Goal: Information Seeking & Learning: Learn about a topic

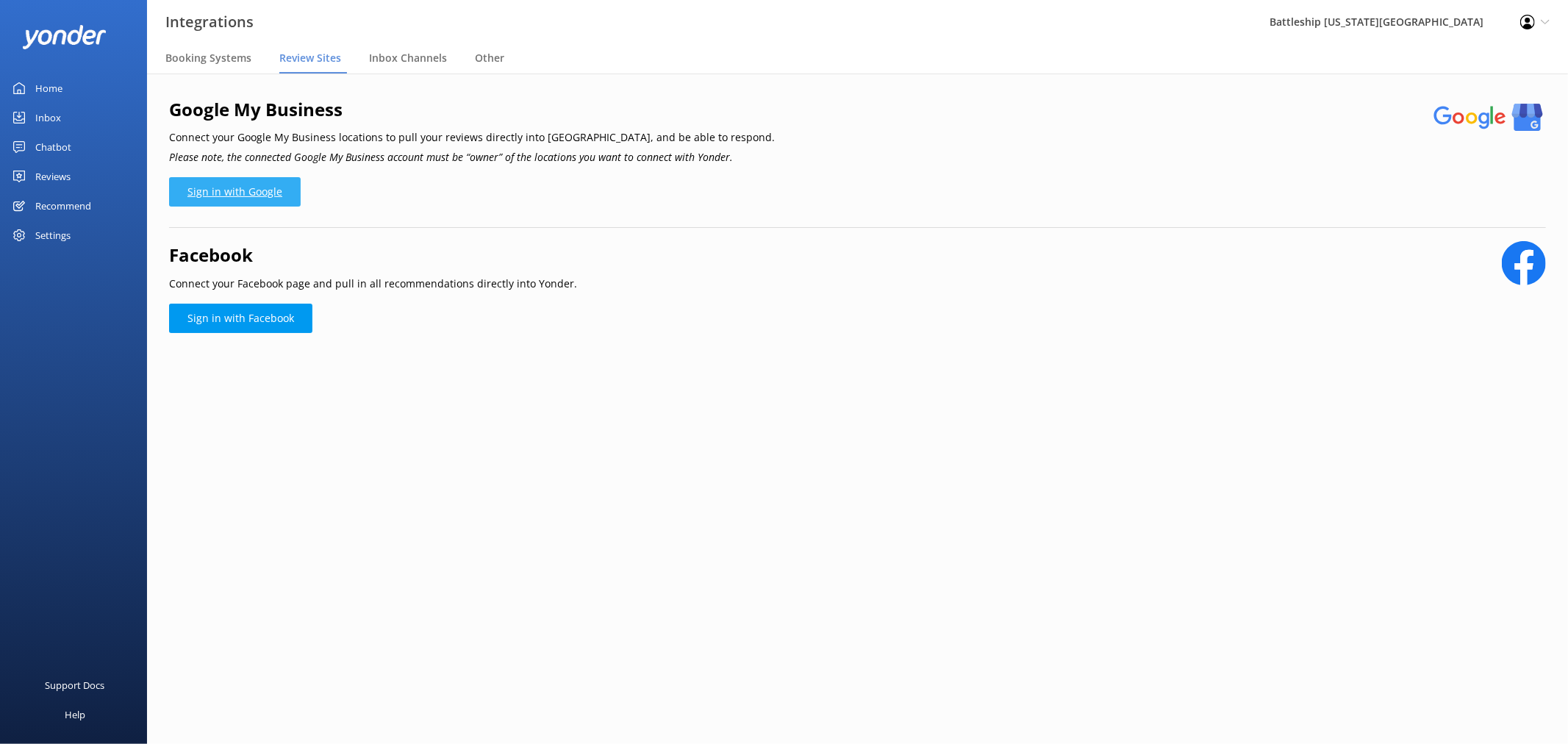
click at [243, 191] on link "Sign in with Google" at bounding box center [235, 192] width 132 height 29
click at [54, 172] on div "Reviews" at bounding box center [52, 176] width 35 height 29
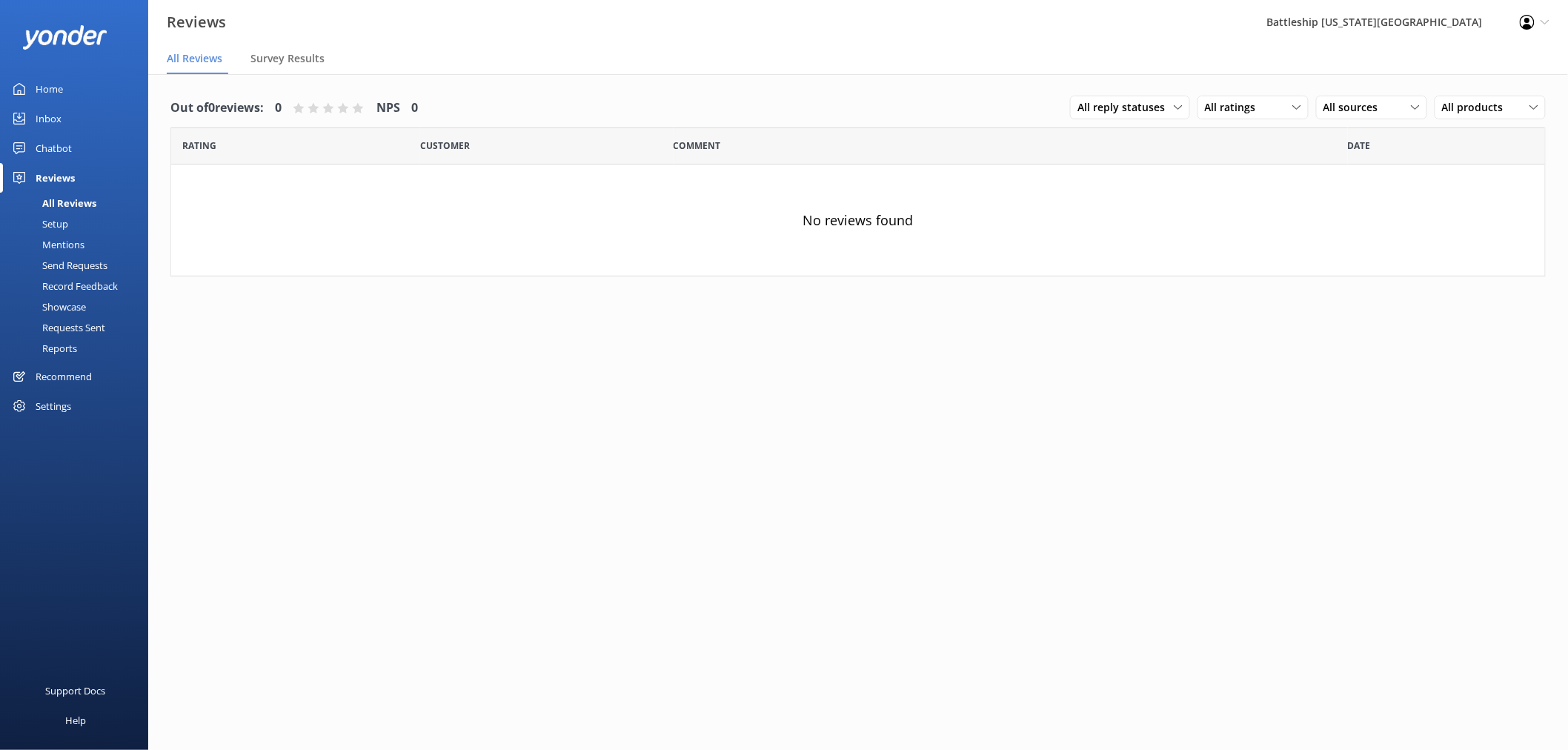
click at [55, 223] on div "Setup" at bounding box center [38, 224] width 59 height 21
click at [65, 248] on div "Mentions" at bounding box center [47, 245] width 76 height 21
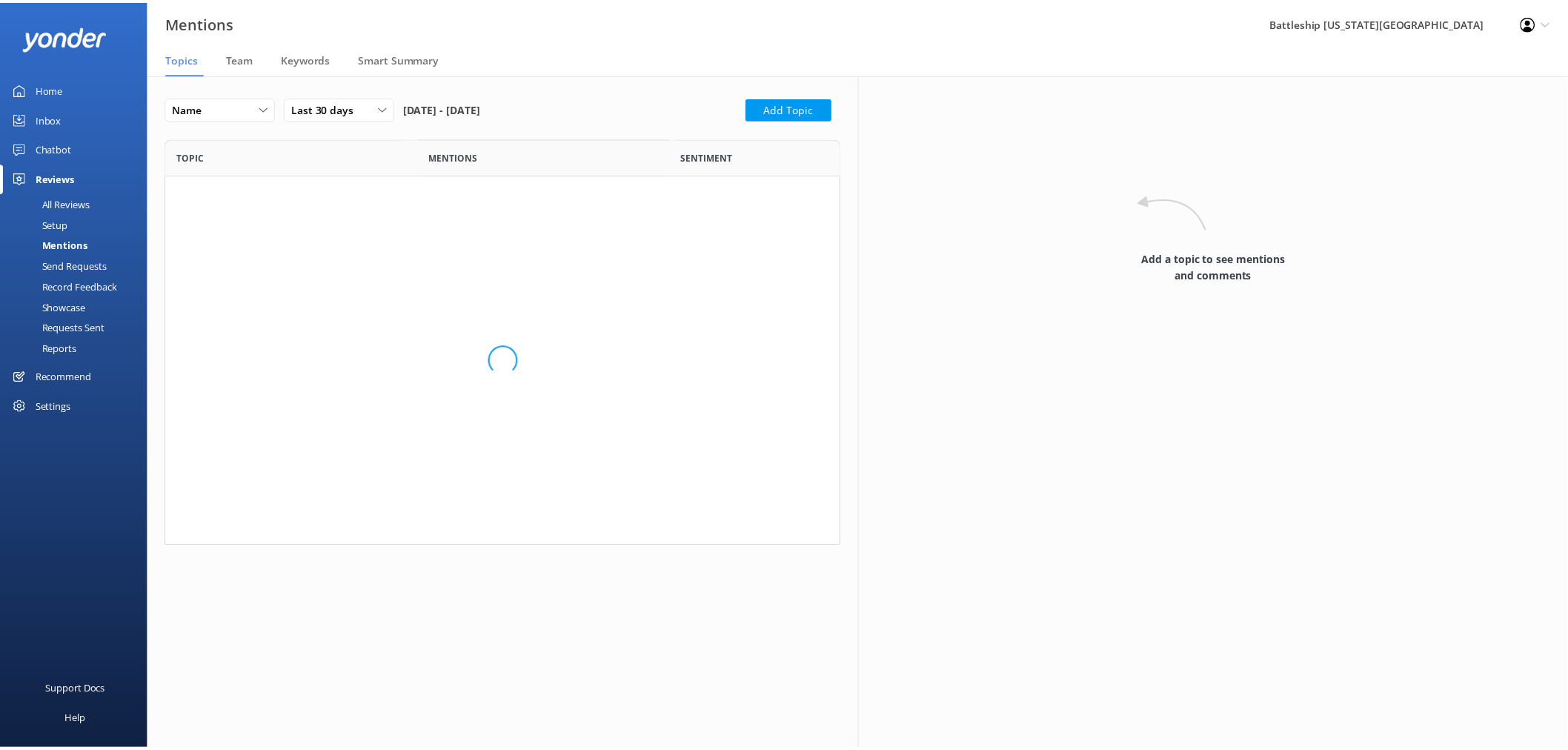
scroll to position [396, 668]
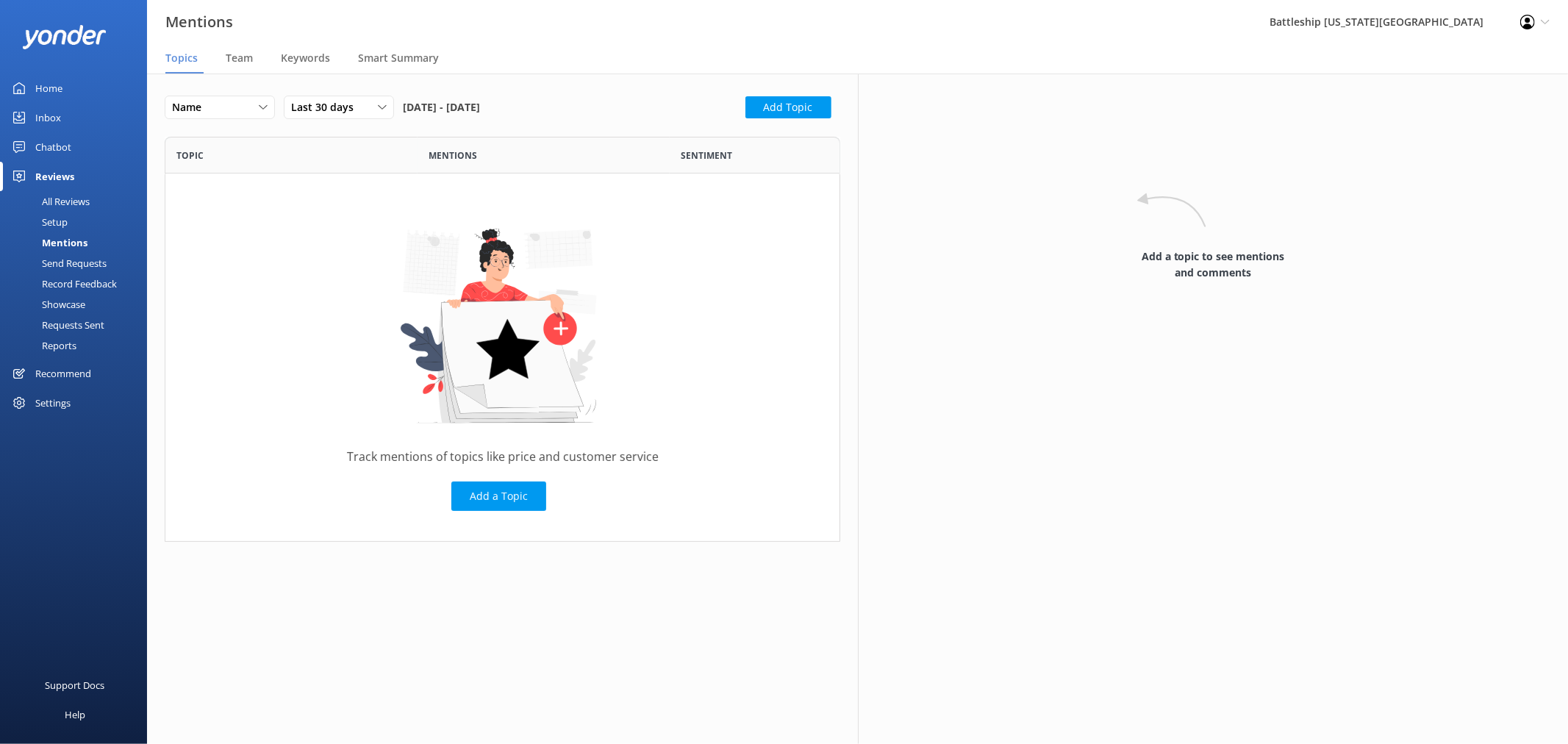
click at [68, 345] on div "Reports" at bounding box center [42, 345] width 68 height 21
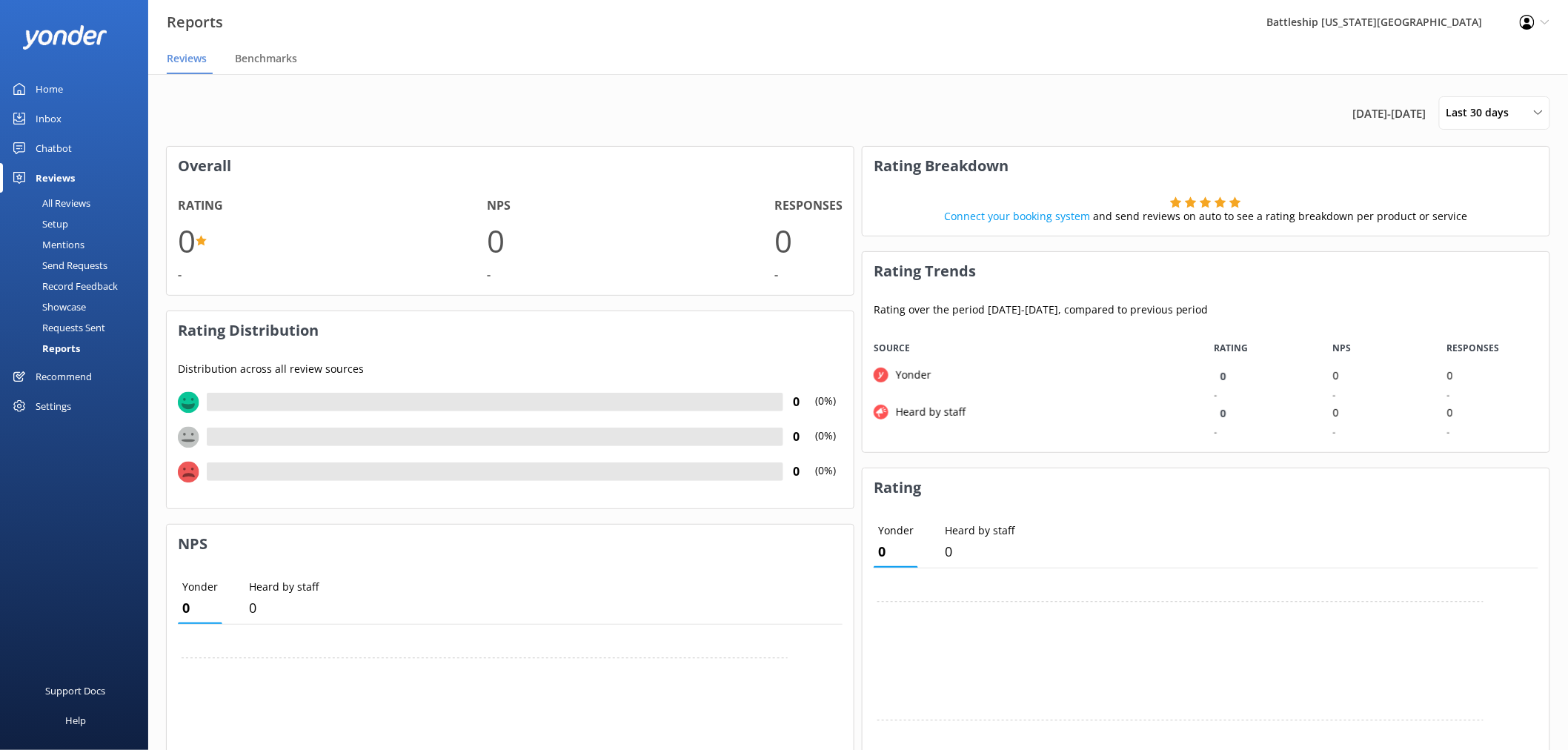
scroll to position [109, 675]
click at [277, 53] on span "Benchmarks" at bounding box center [265, 58] width 62 height 15
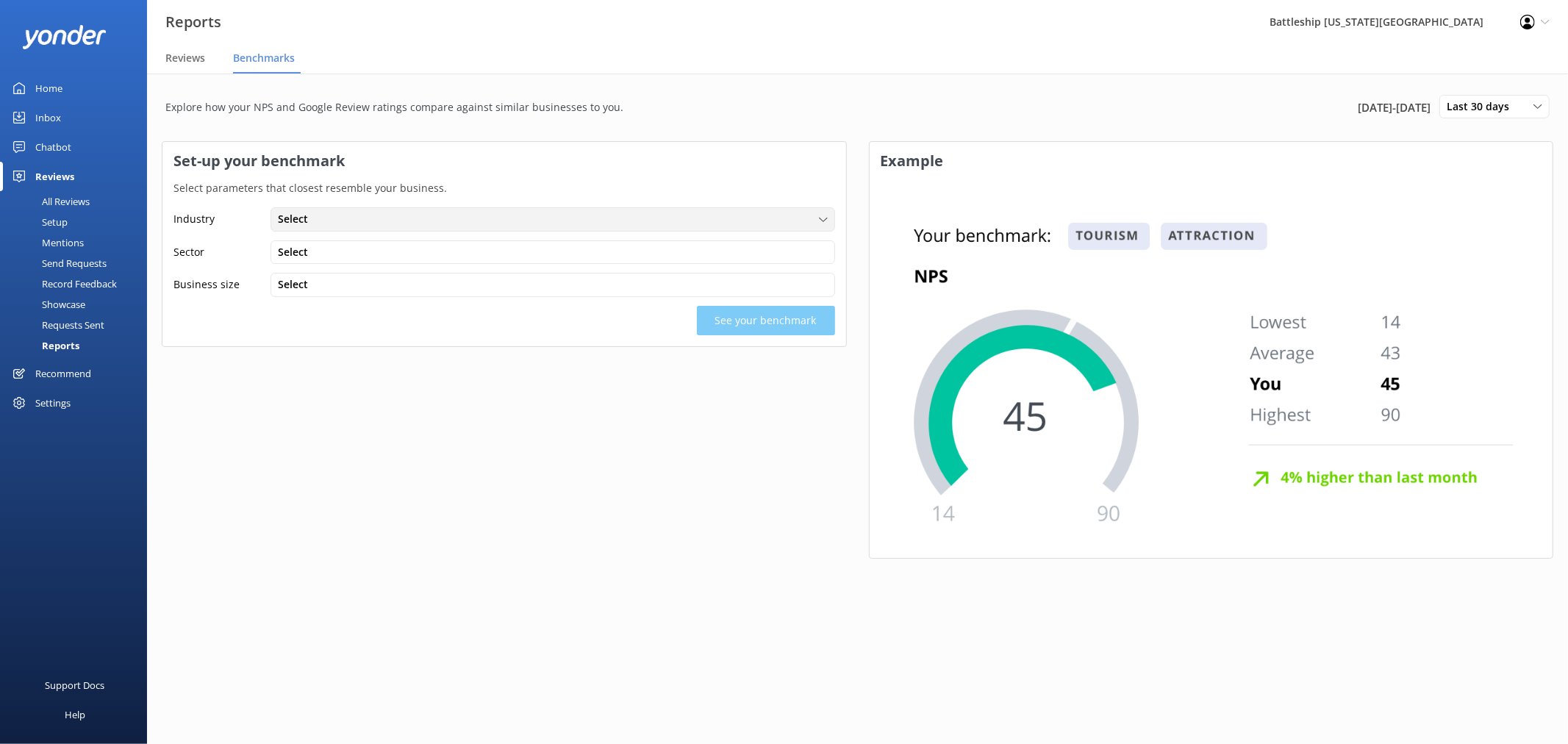
click at [331, 221] on div "Select" at bounding box center [553, 219] width 558 height 16
click at [315, 249] on link "Tourism" at bounding box center [553, 250] width 563 height 29
click at [369, 254] on div "Select" at bounding box center [553, 251] width 558 height 16
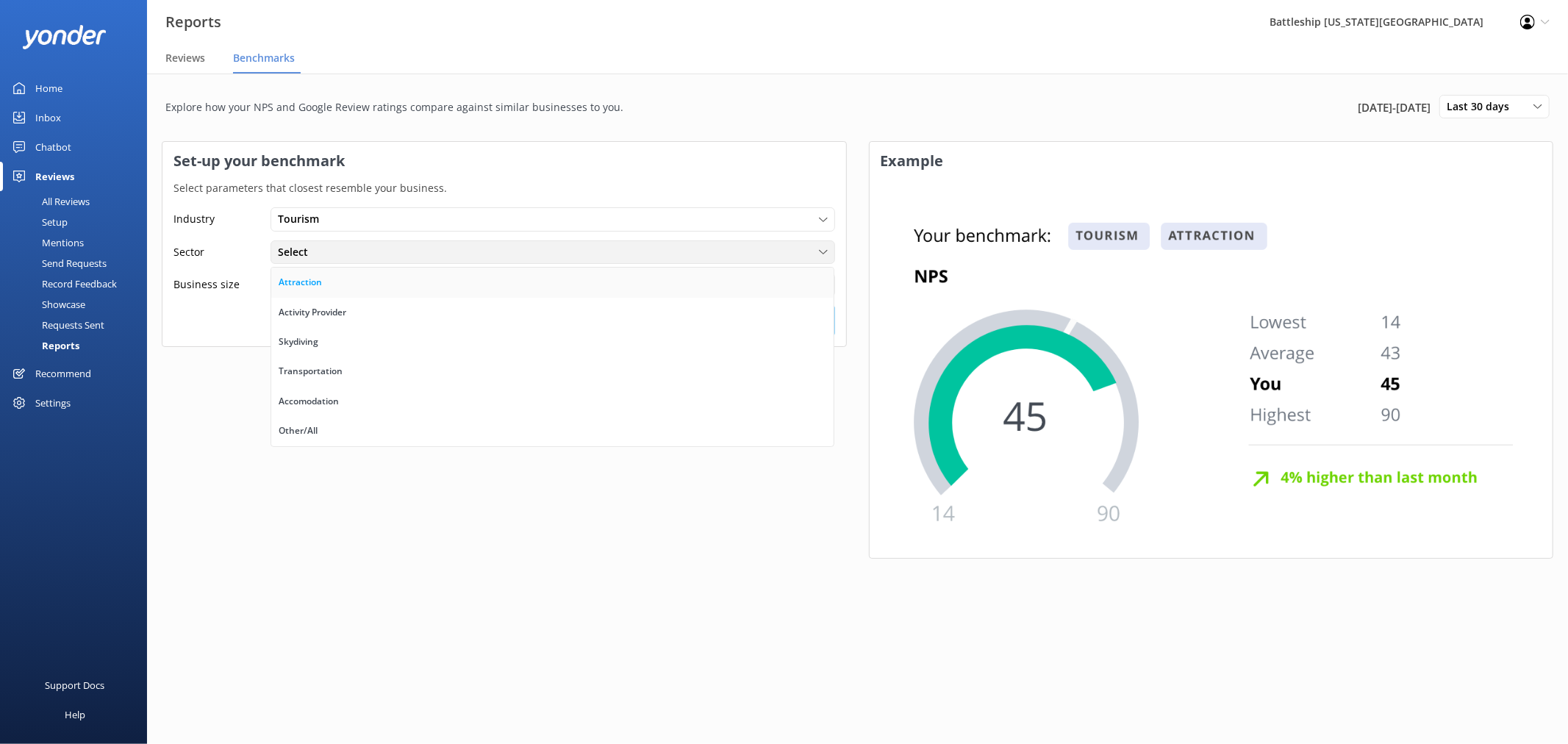
click at [351, 282] on link "Attraction" at bounding box center [553, 282] width 563 height 29
click at [351, 282] on div "Select" at bounding box center [553, 284] width 558 height 16
click at [387, 397] on div "> 1000 customers per month" at bounding box center [340, 404] width 122 height 15
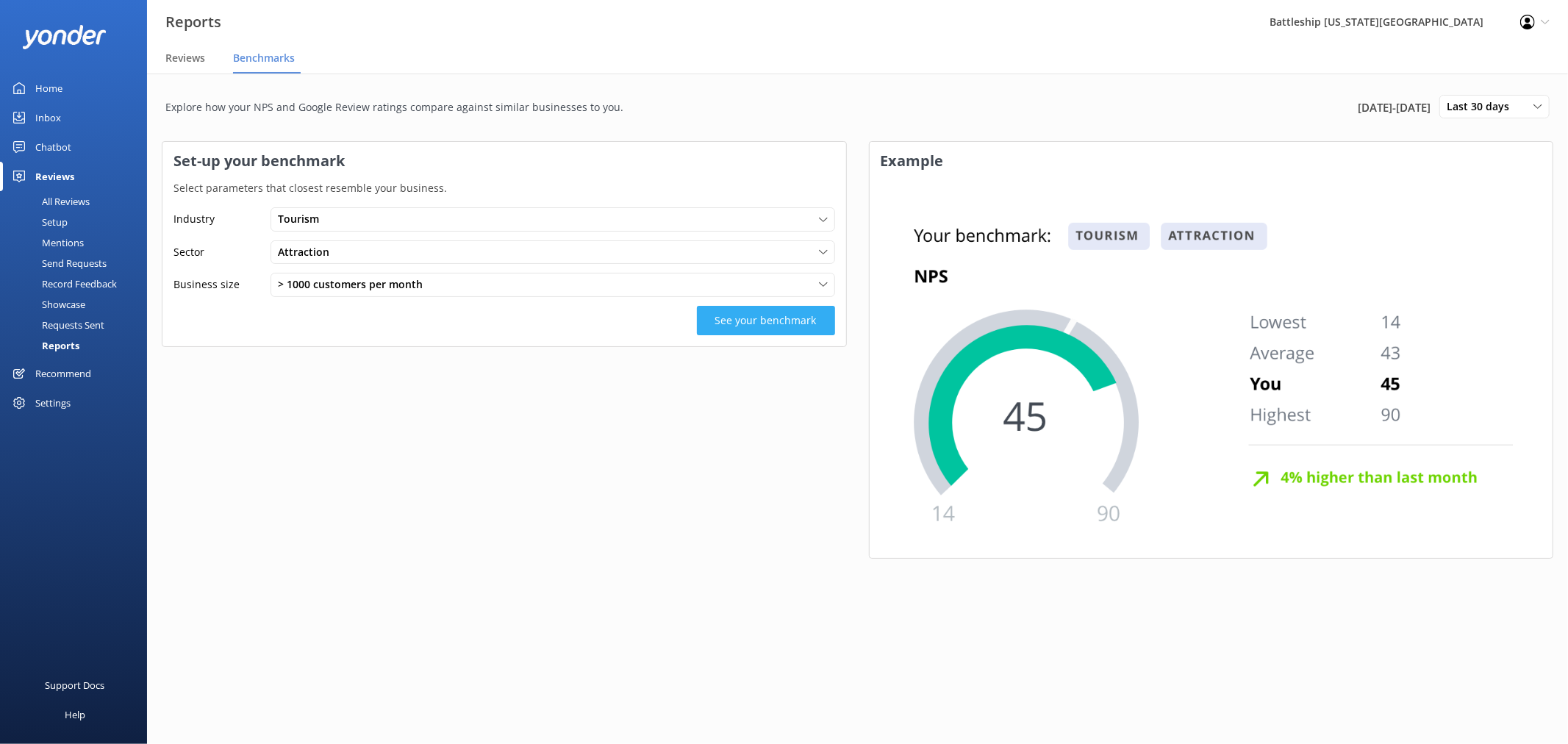
click at [768, 324] on button "See your benchmark" at bounding box center [766, 321] width 139 height 29
click at [775, 324] on button "See your benchmark" at bounding box center [766, 321] width 139 height 29
click at [772, 324] on button "See your benchmark" at bounding box center [766, 321] width 139 height 29
click at [1520, 105] on div "Last 30 days" at bounding box center [1494, 106] width 103 height 16
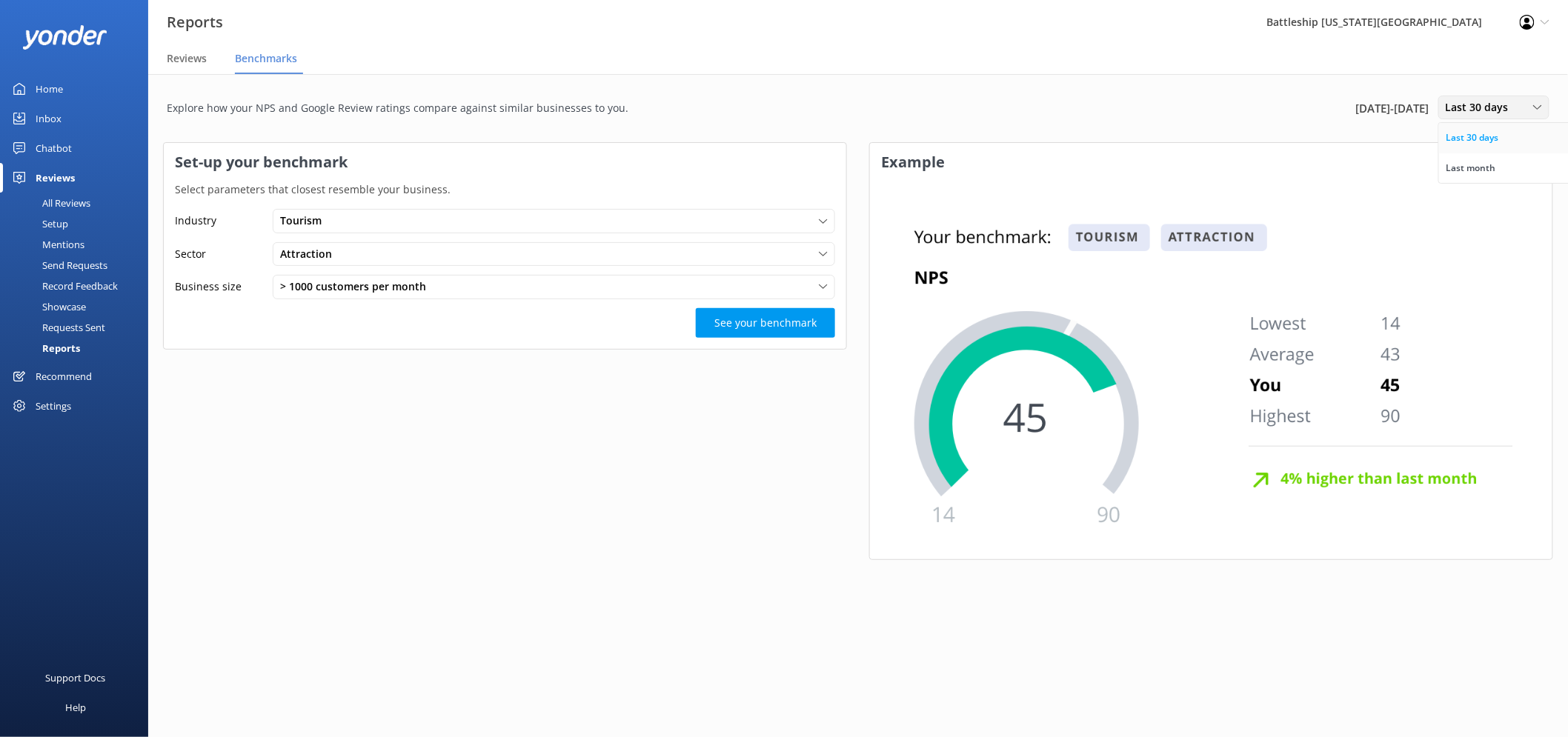
click at [1493, 138] on div "Last 30 days" at bounding box center [1472, 137] width 53 height 15
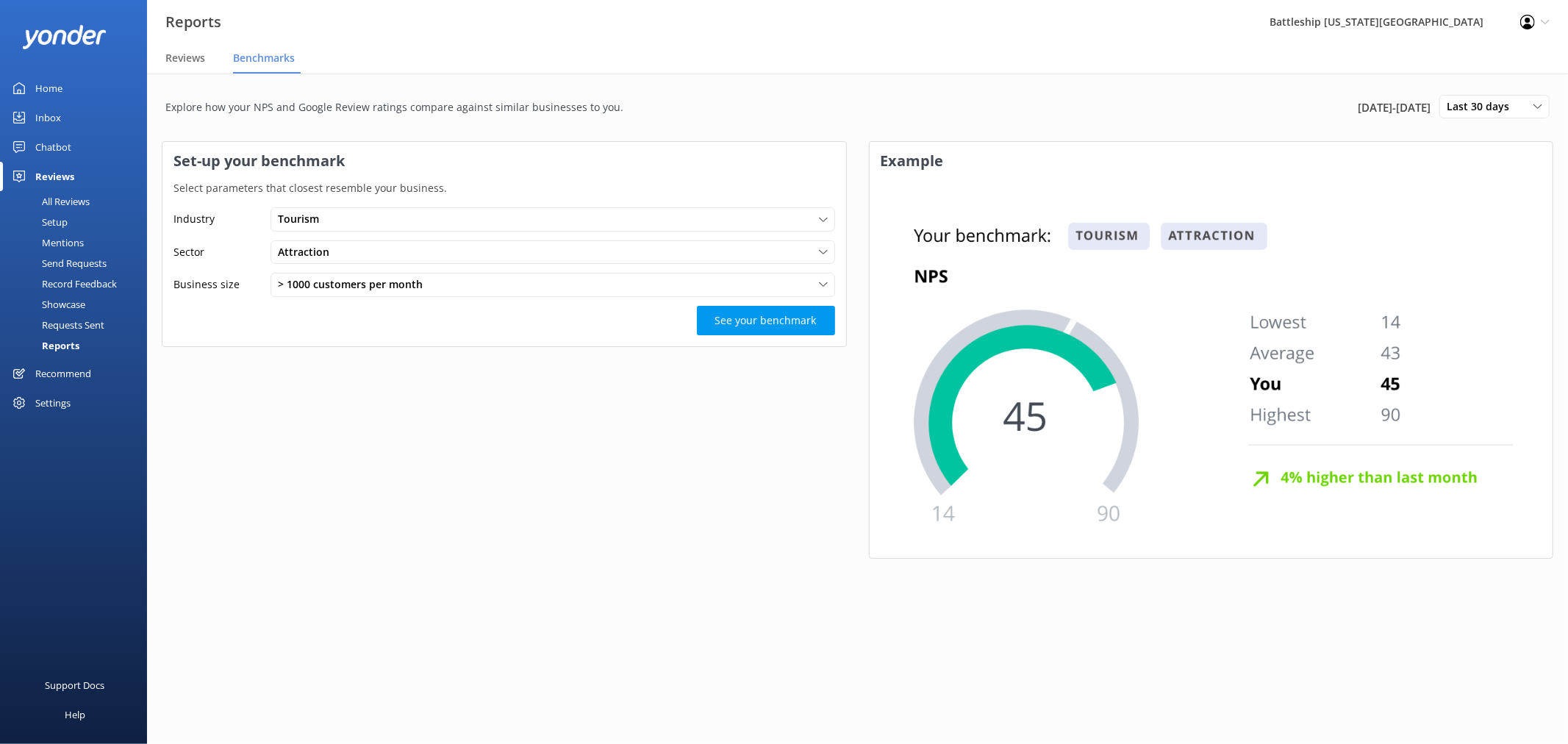
click at [48, 118] on div "Inbox" at bounding box center [48, 117] width 26 height 29
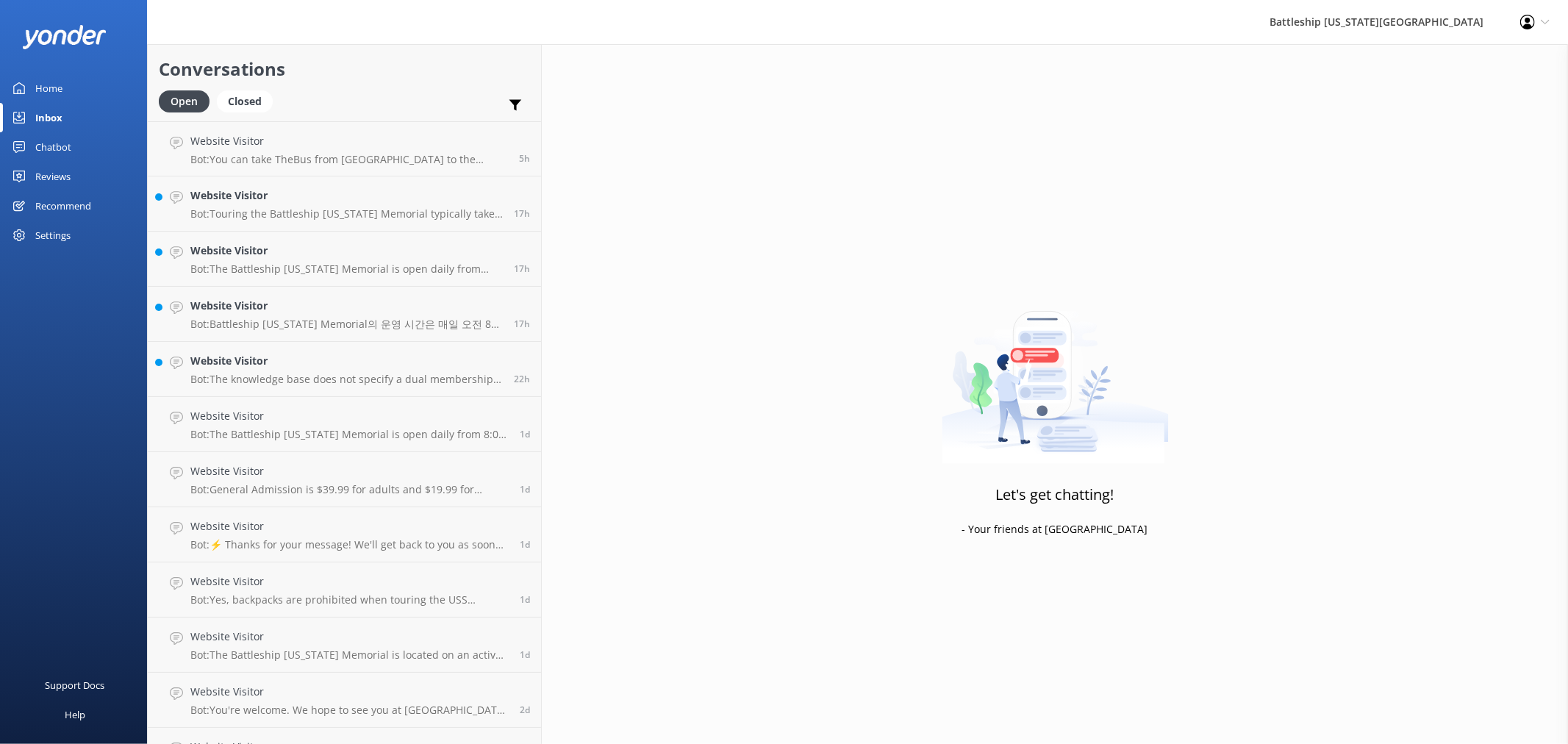
click at [53, 147] on div "Chatbot" at bounding box center [53, 147] width 36 height 29
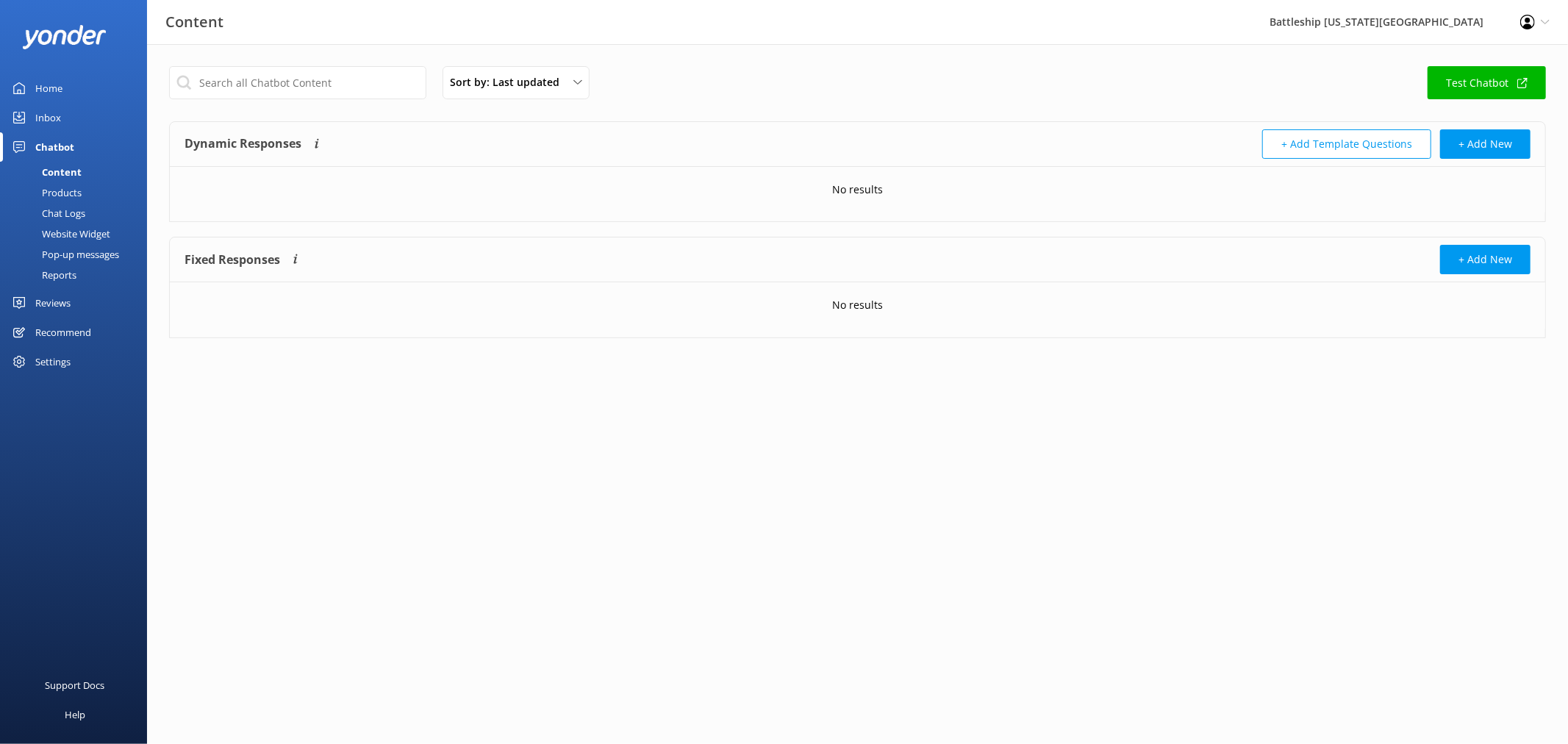
click at [74, 196] on div "Products" at bounding box center [44, 192] width 73 height 21
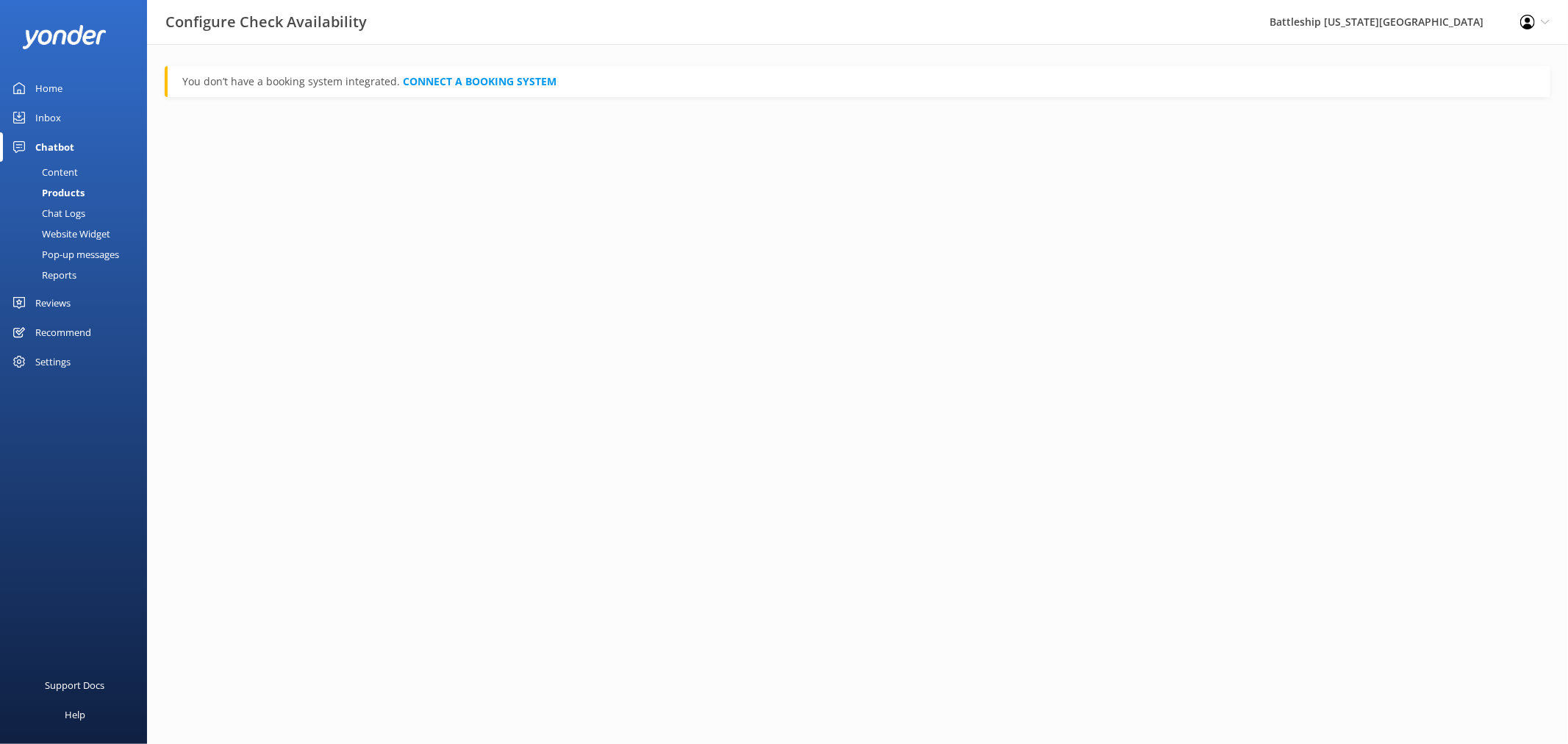
click at [65, 216] on div "Chat Logs" at bounding box center [46, 213] width 76 height 21
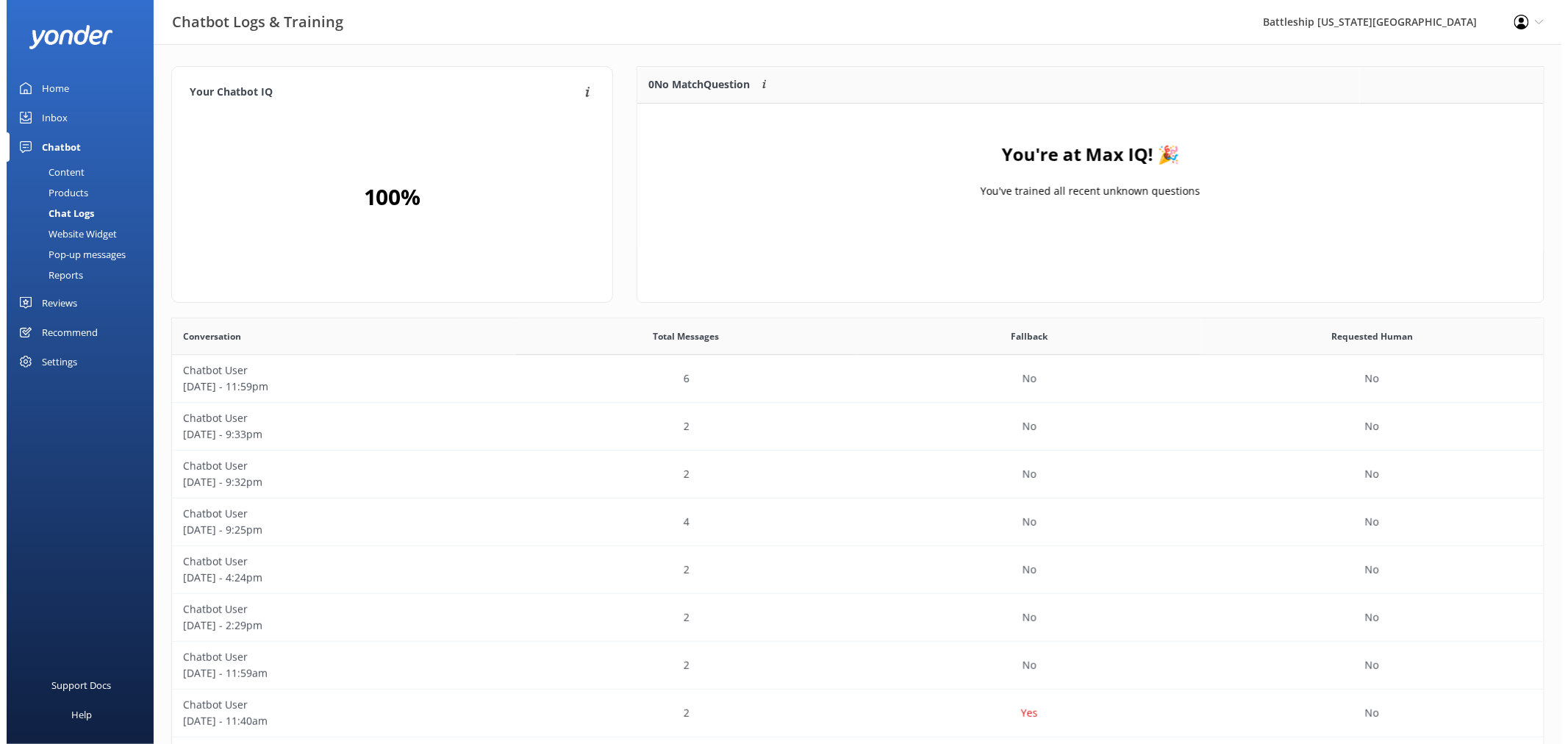
scroll to position [503, 1360]
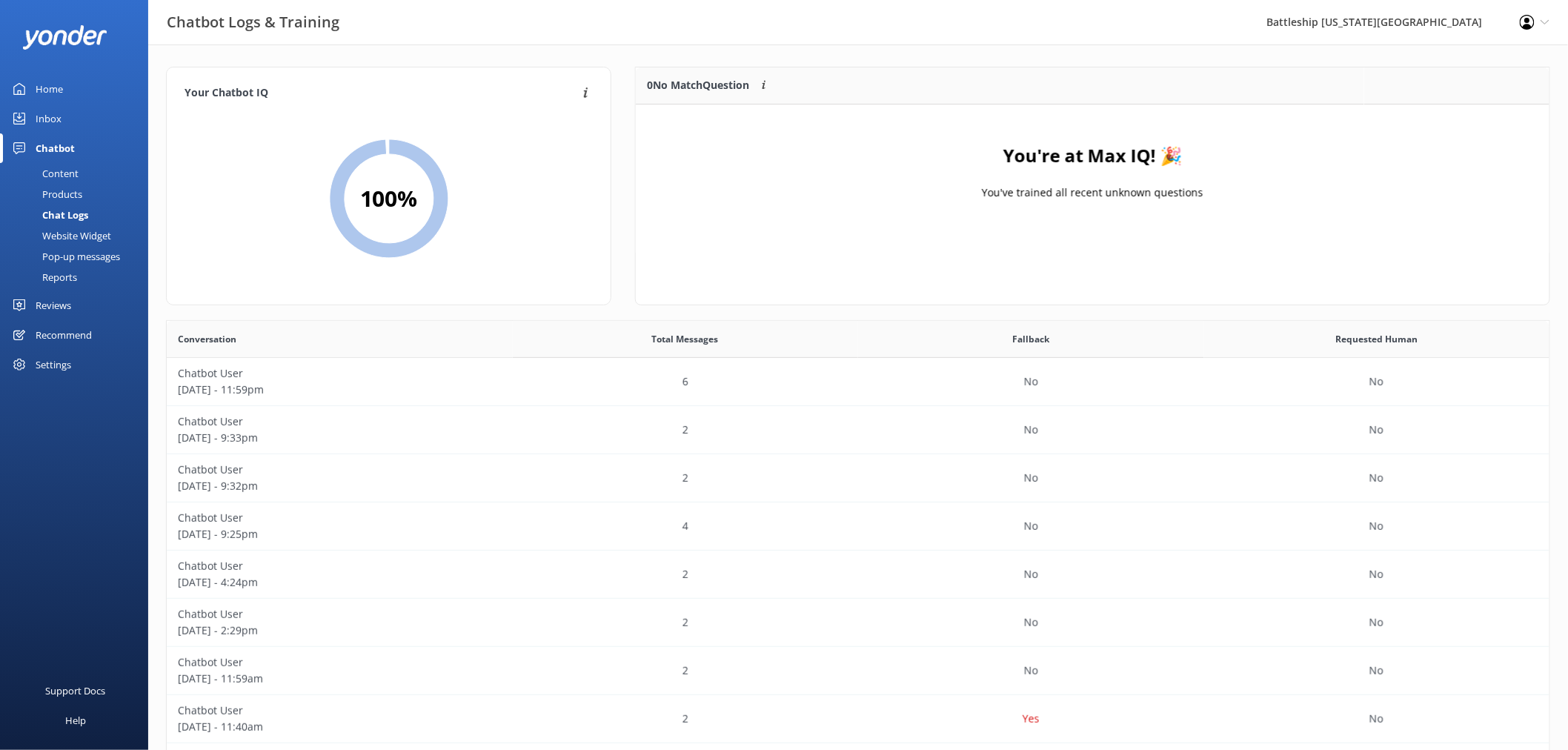
click at [71, 237] on div "Website Widget" at bounding box center [59, 235] width 103 height 21
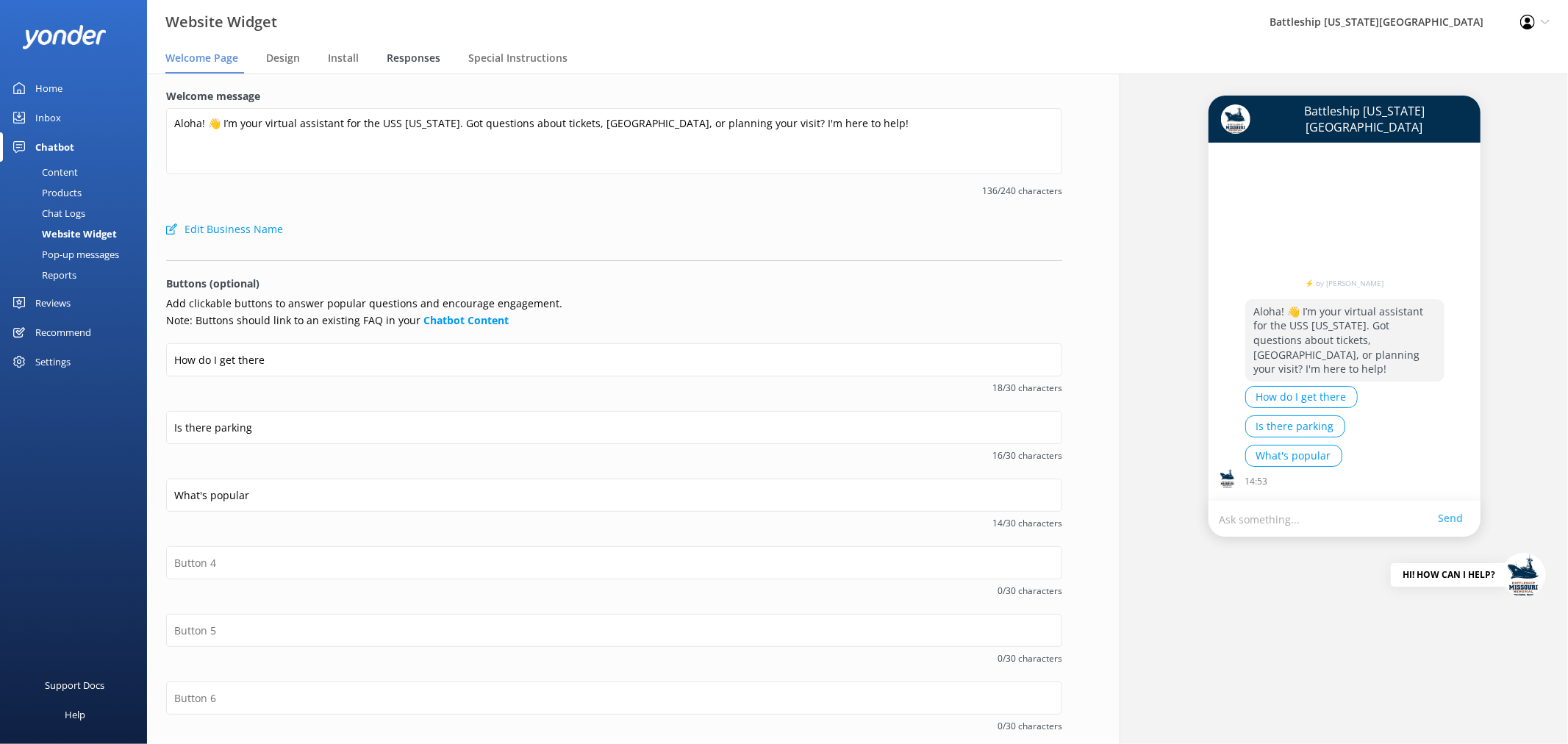
click at [417, 60] on span "Responses" at bounding box center [413, 57] width 54 height 15
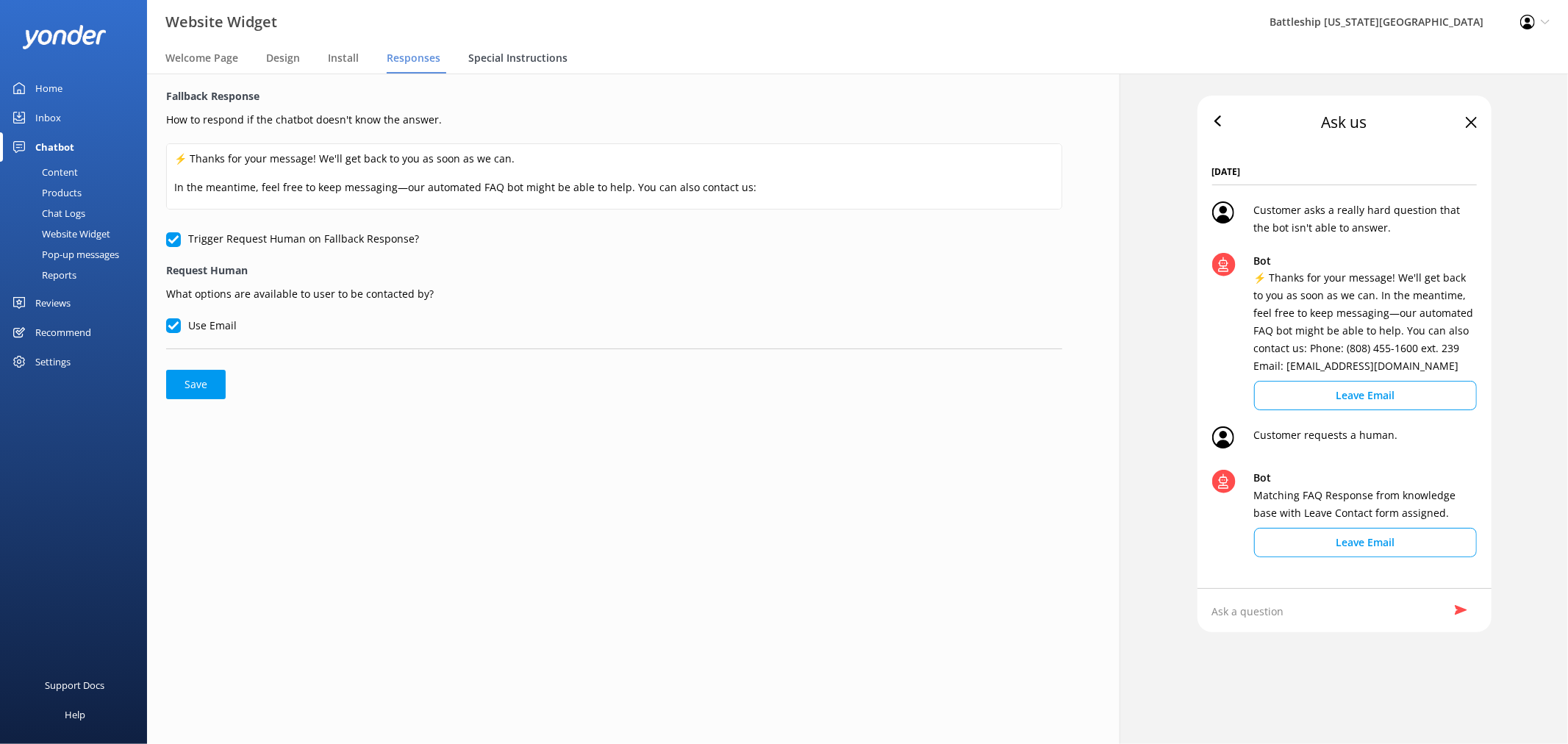
click at [516, 60] on span "Special Instructions" at bounding box center [518, 57] width 99 height 15
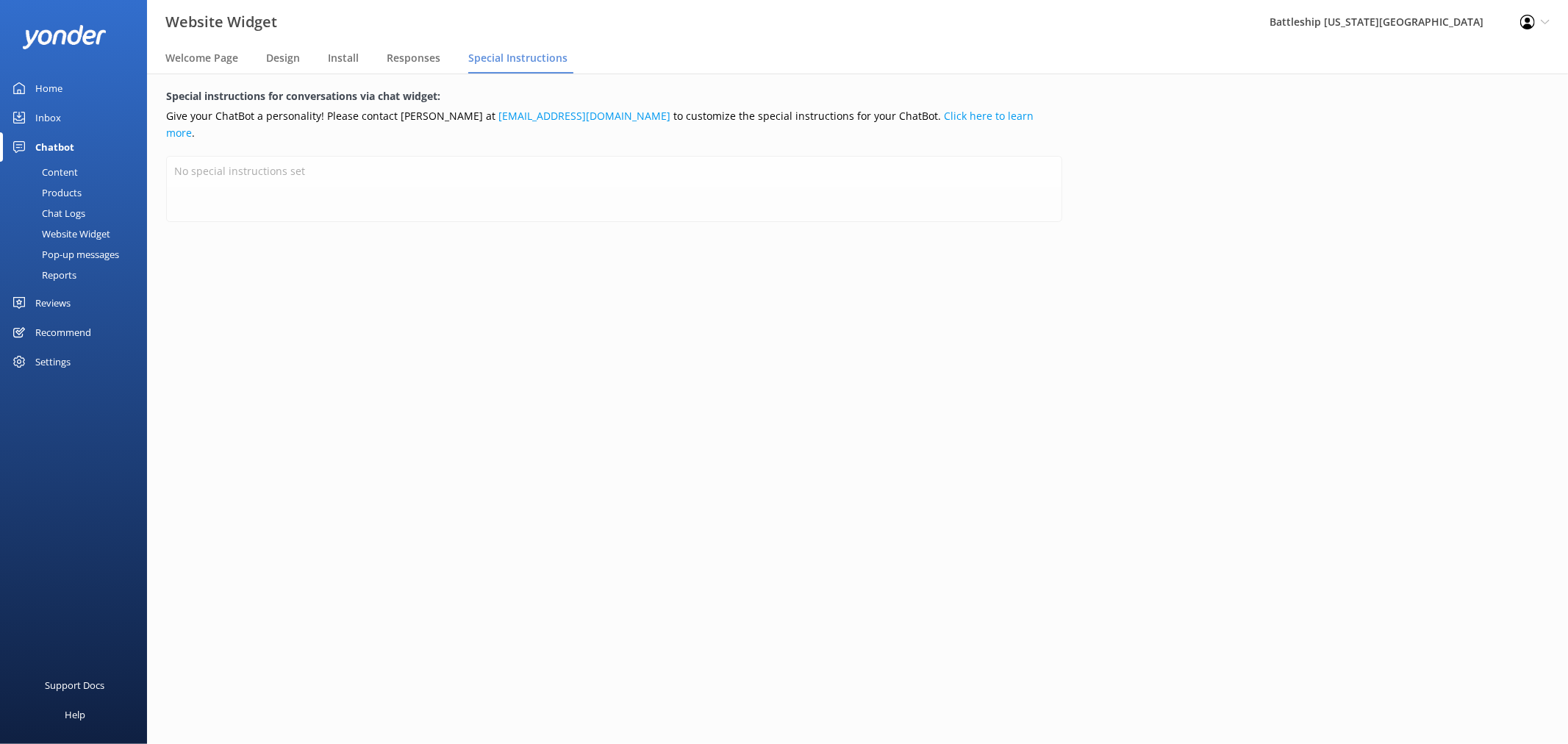
click at [53, 300] on div "Reviews" at bounding box center [52, 303] width 35 height 29
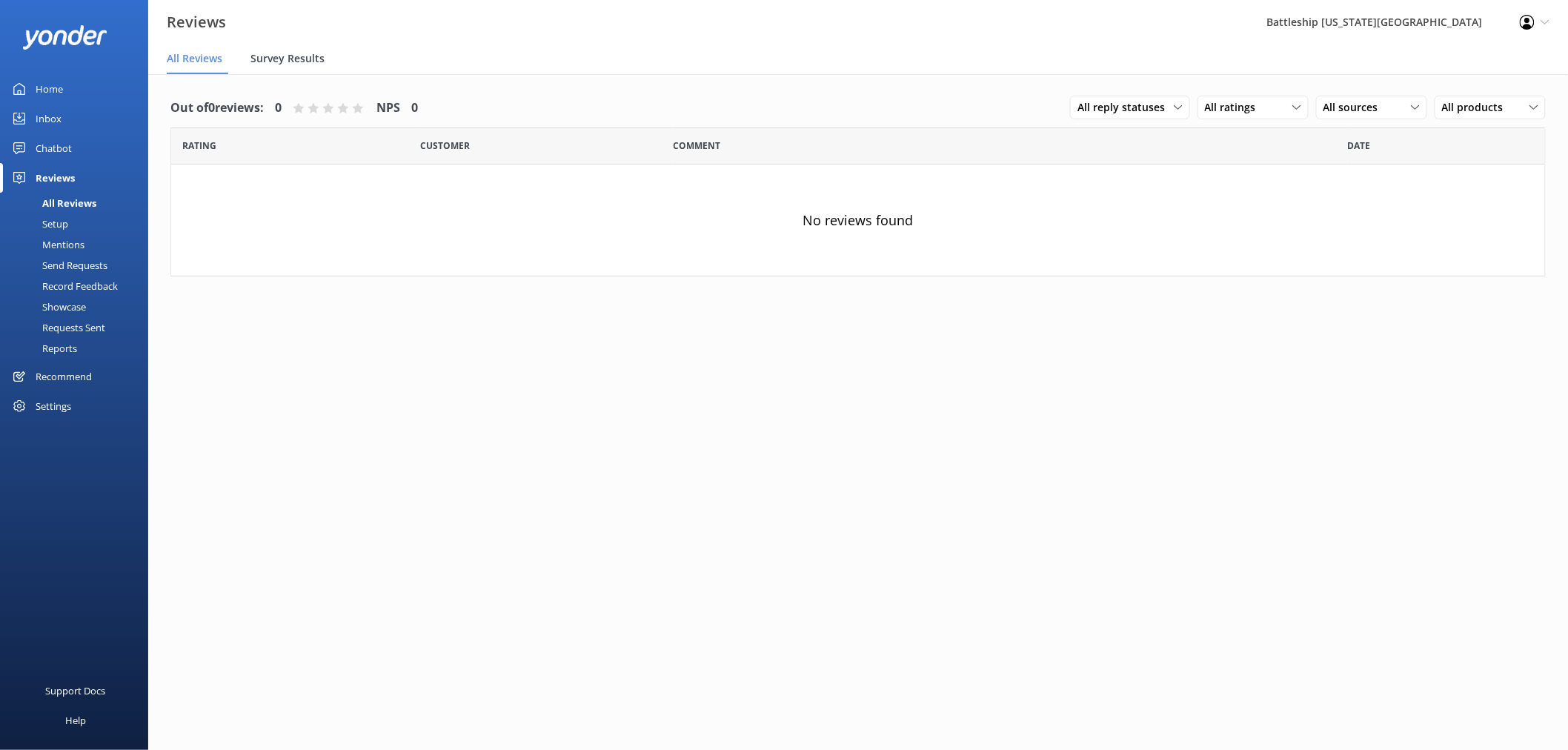
click at [308, 53] on span "Survey Results" at bounding box center [288, 58] width 74 height 15
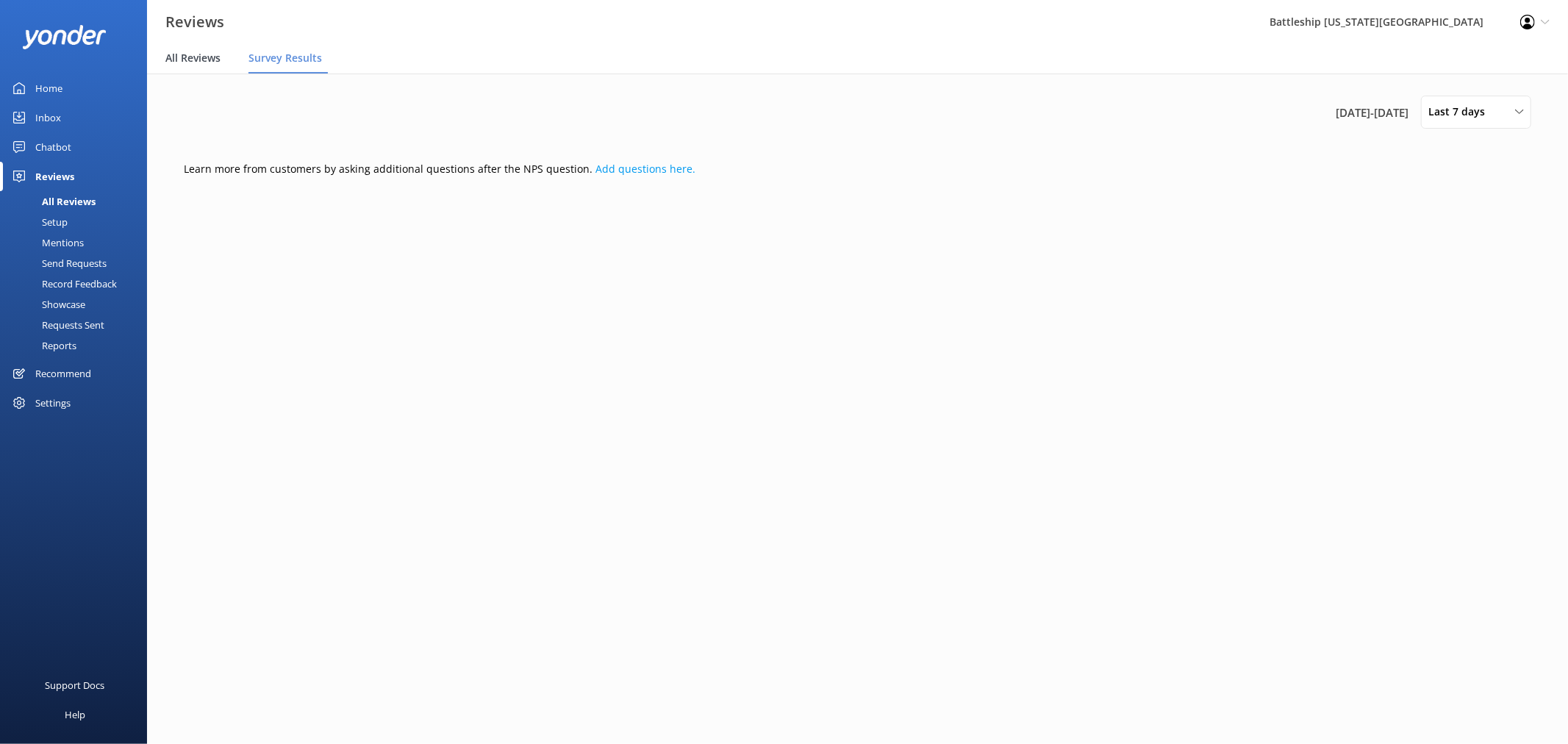
click at [184, 56] on span "All Reviews" at bounding box center [192, 57] width 55 height 15
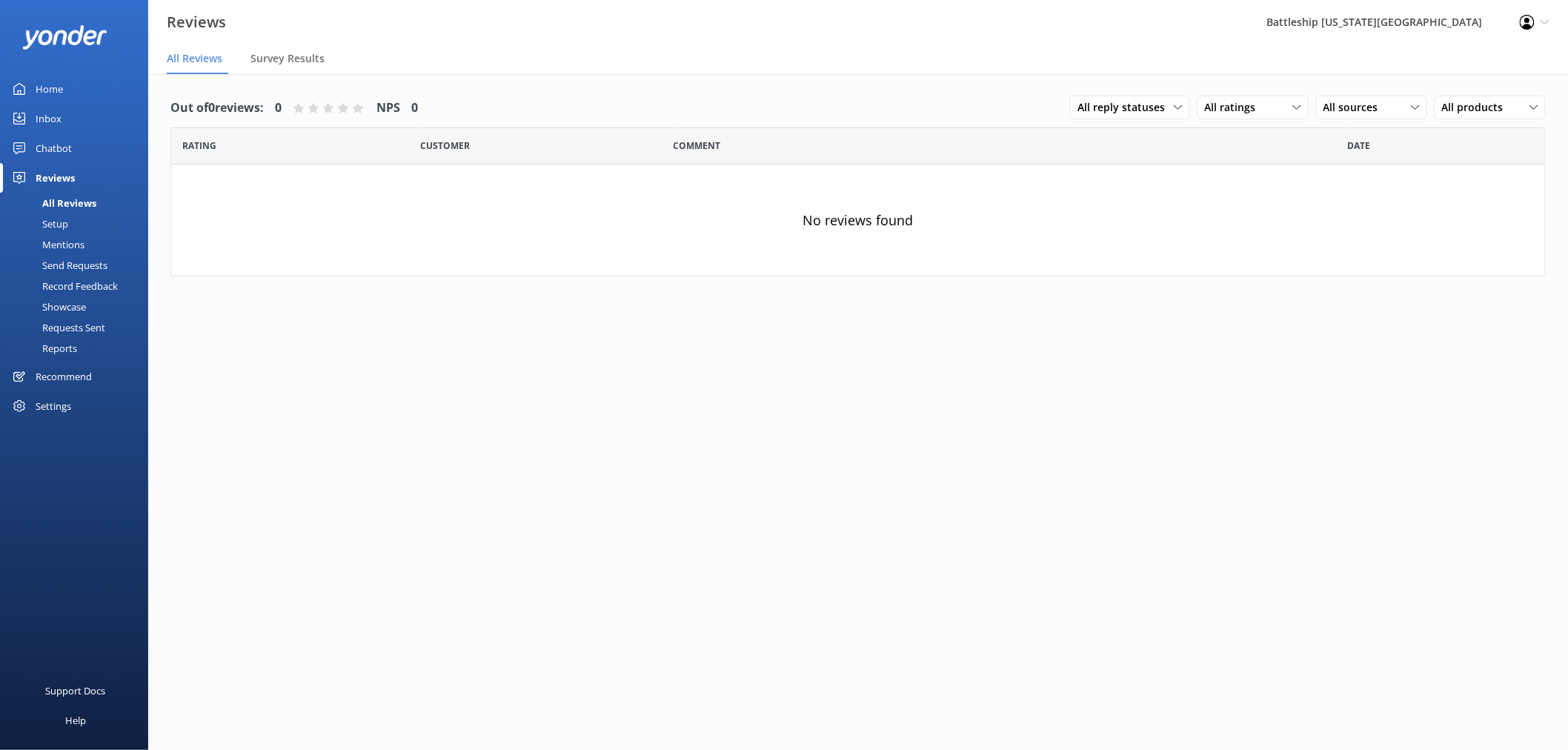
click at [50, 86] on div "Home" at bounding box center [49, 89] width 28 height 29
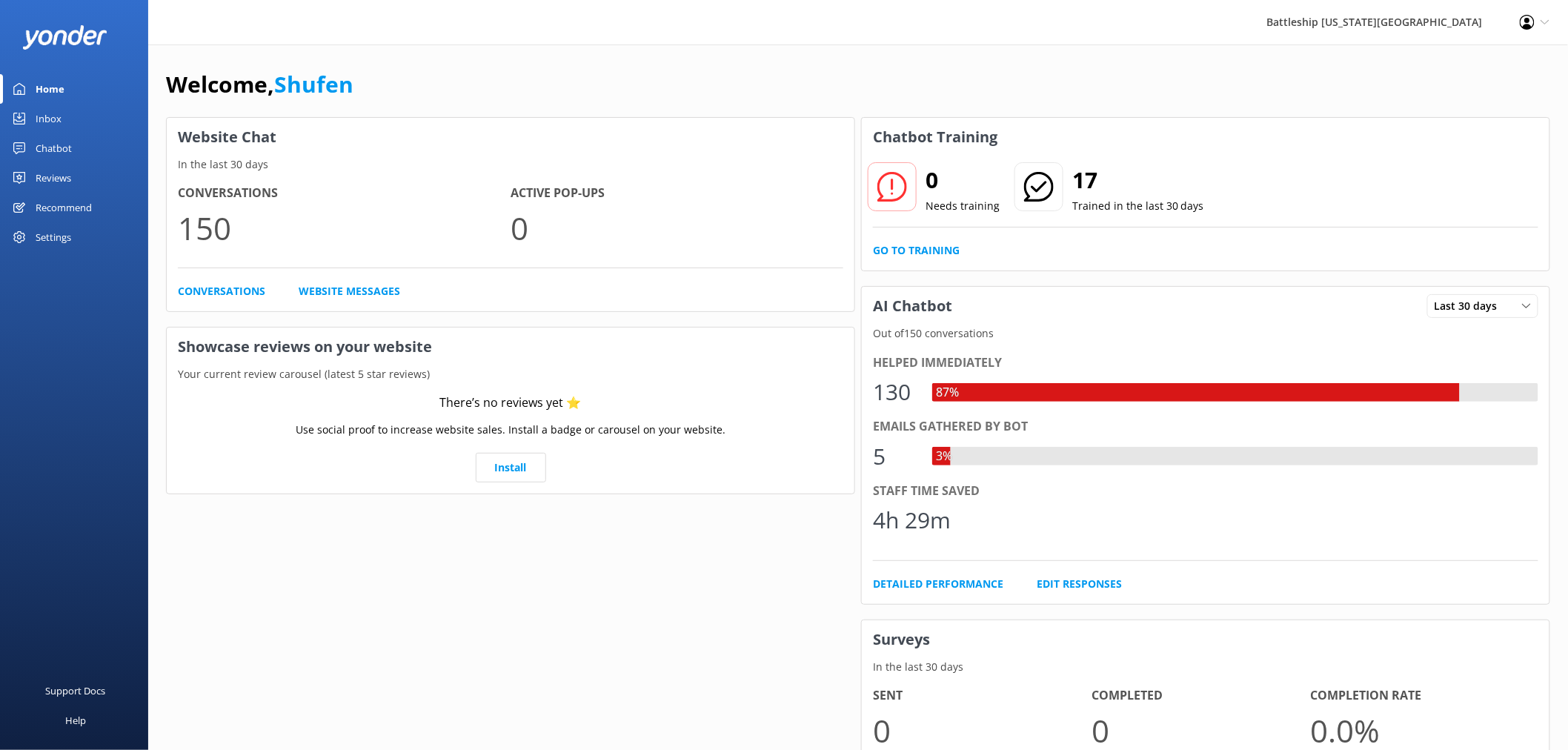
click at [55, 115] on div "Inbox" at bounding box center [48, 118] width 26 height 29
